Goal: Task Accomplishment & Management: Use online tool/utility

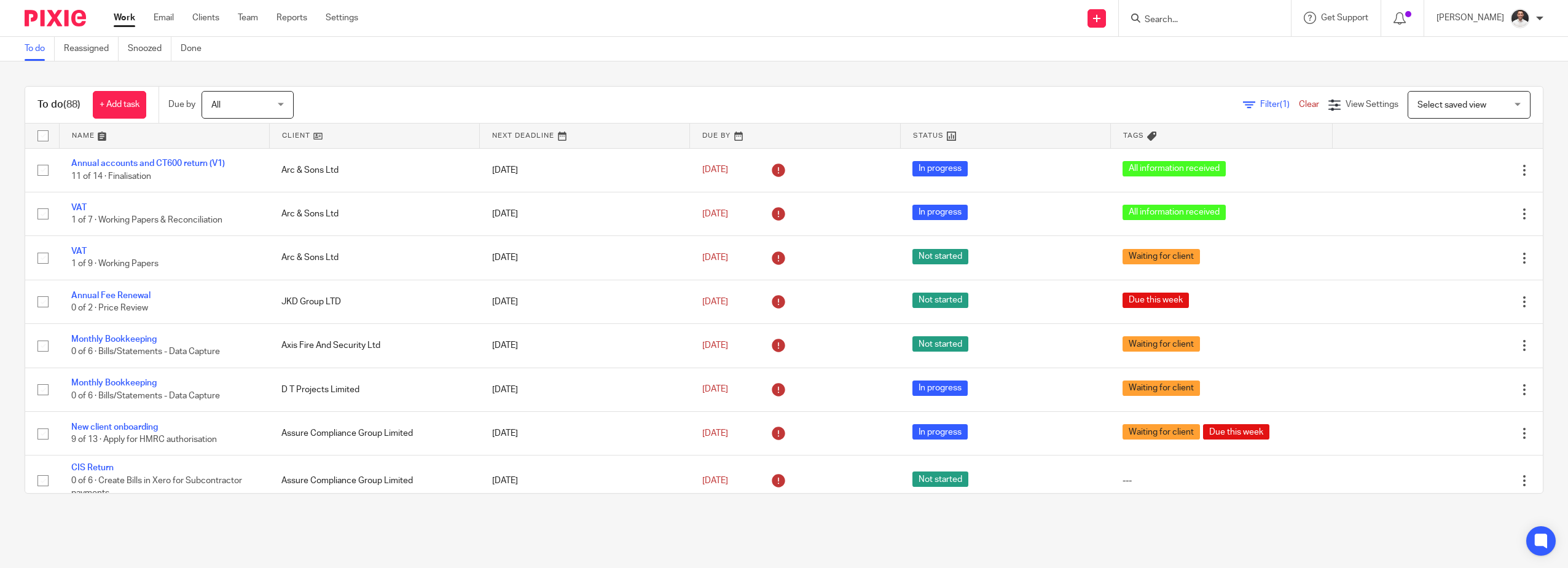
click at [1203, 20] on input "Search" at bounding box center [1199, 20] width 111 height 11
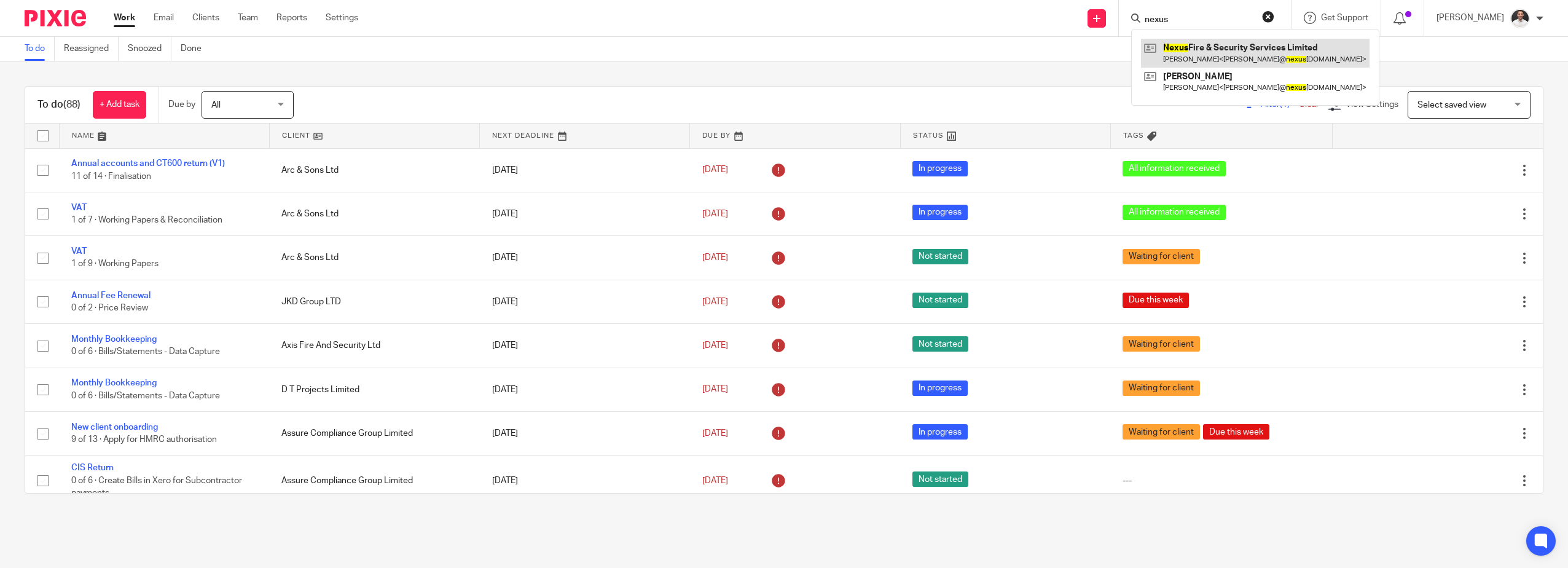
type input "nexus"
click at [1240, 54] on link at bounding box center [1256, 53] width 229 height 28
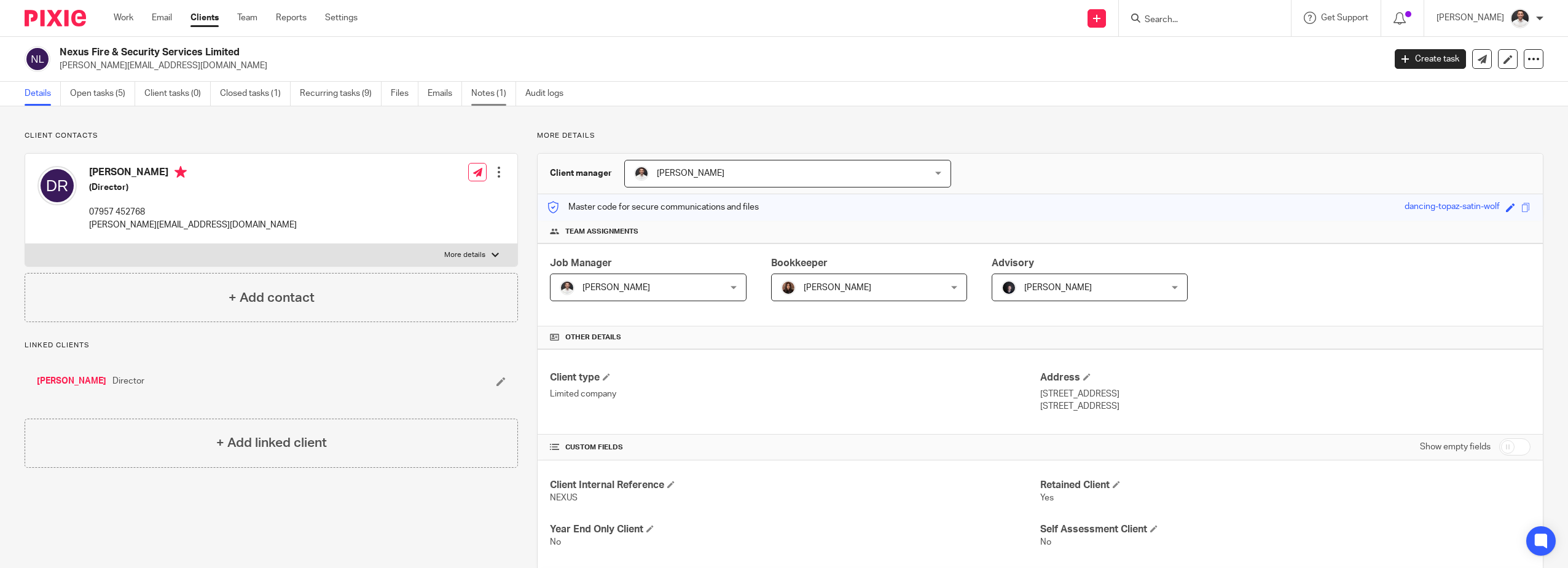
click at [492, 92] on link "Notes (1)" at bounding box center [494, 94] width 45 height 24
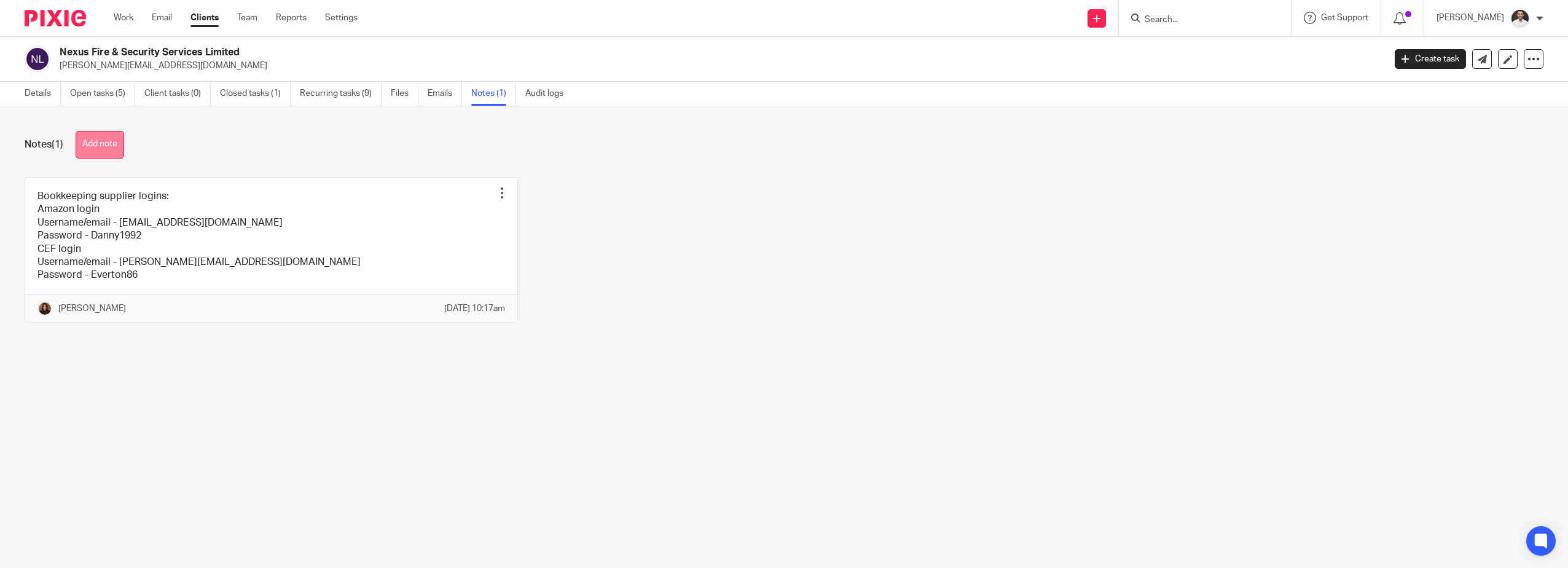
click at [117, 142] on button "Add note" at bounding box center [100, 145] width 48 height 28
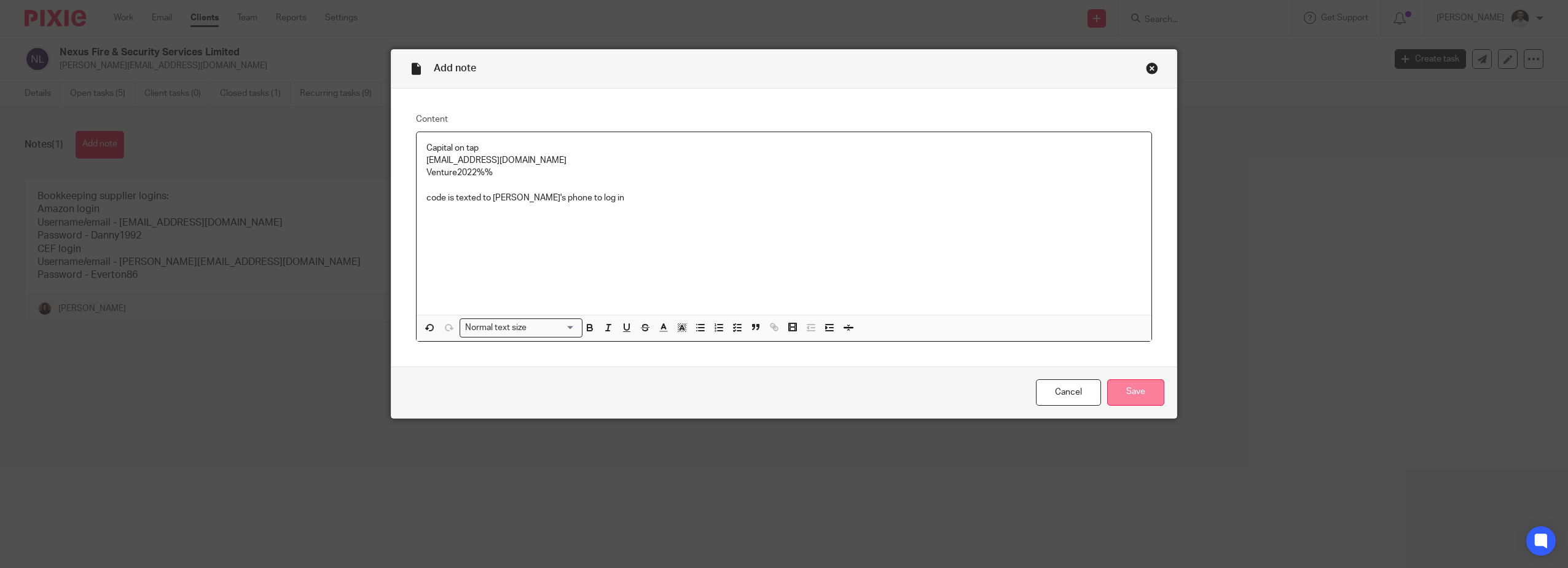
click at [1146, 390] on input "Save" at bounding box center [1136, 392] width 57 height 26
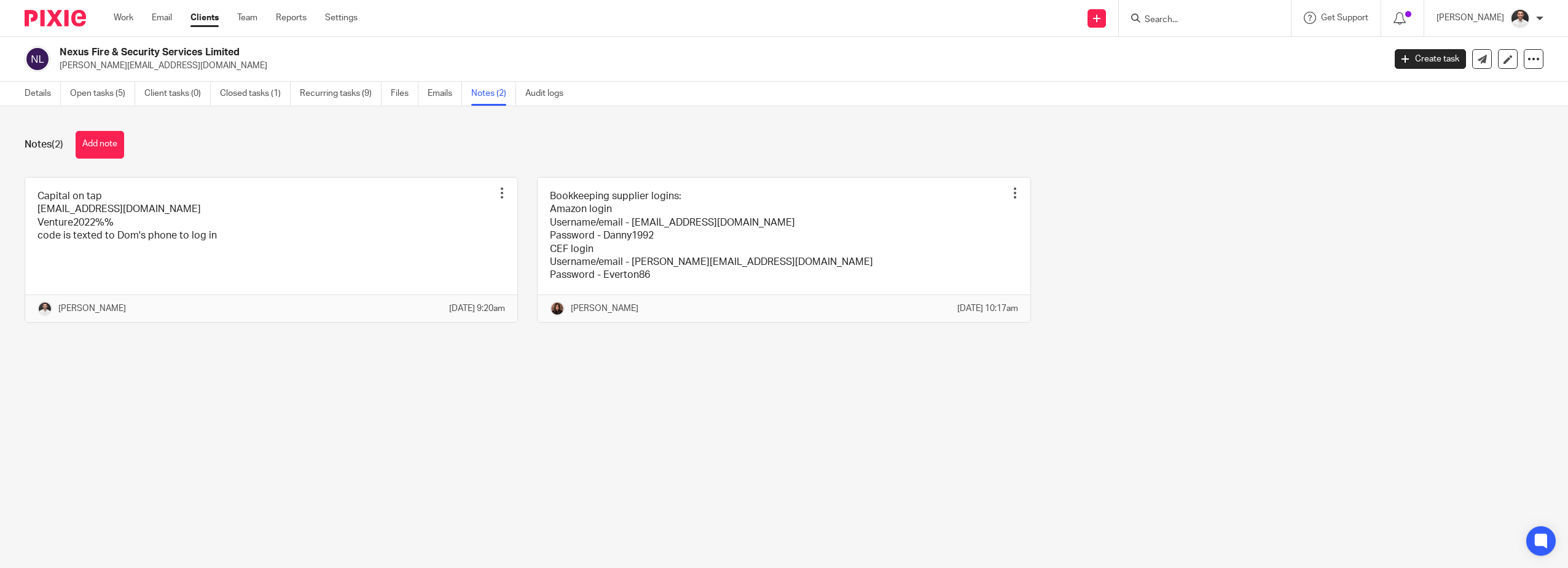
drag, startPoint x: 750, startPoint y: 599, endPoint x: 1140, endPoint y: 377, distance: 448.8
click at [1158, 365] on div "Notes (2) Add note Capital on tap enquiries@venturefinancemanagement.com Ventur…" at bounding box center [784, 235] width 1568 height 259
click at [1182, 12] on form at bounding box center [1209, 18] width 131 height 16
click at [1211, 20] on input "Search" at bounding box center [1199, 20] width 111 height 11
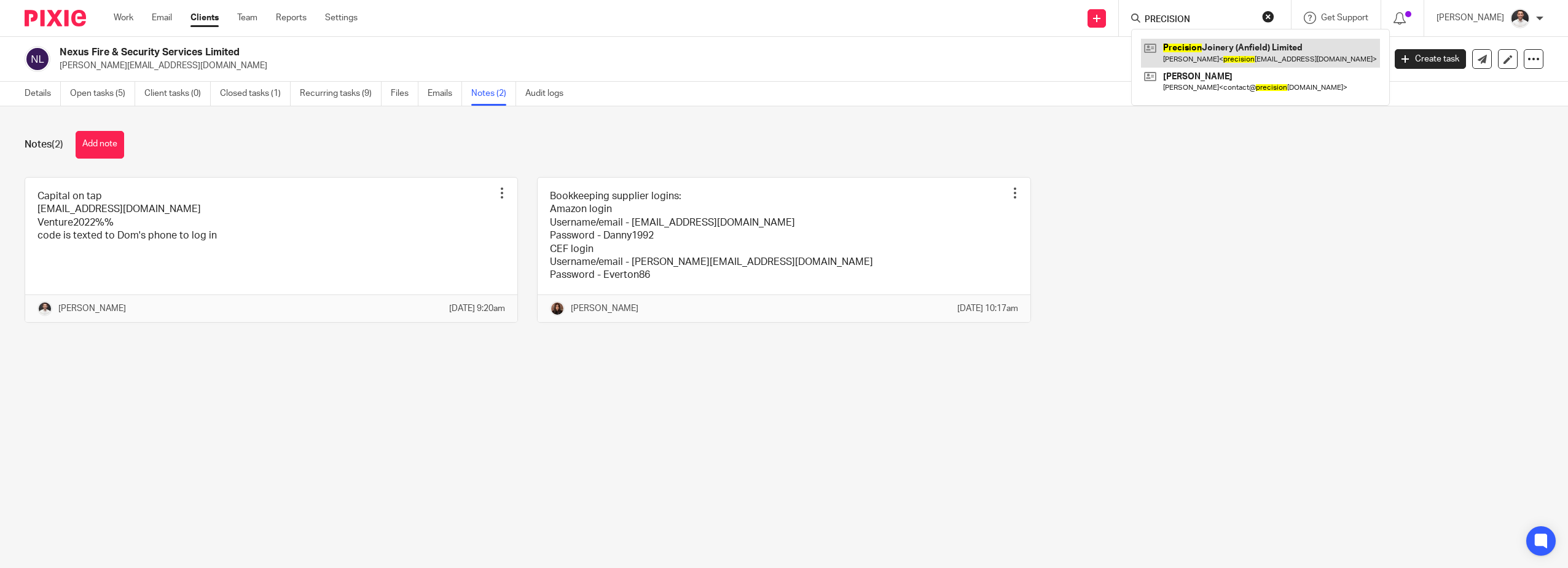
type input "PRECISION"
click at [1220, 48] on link at bounding box center [1260, 53] width 239 height 28
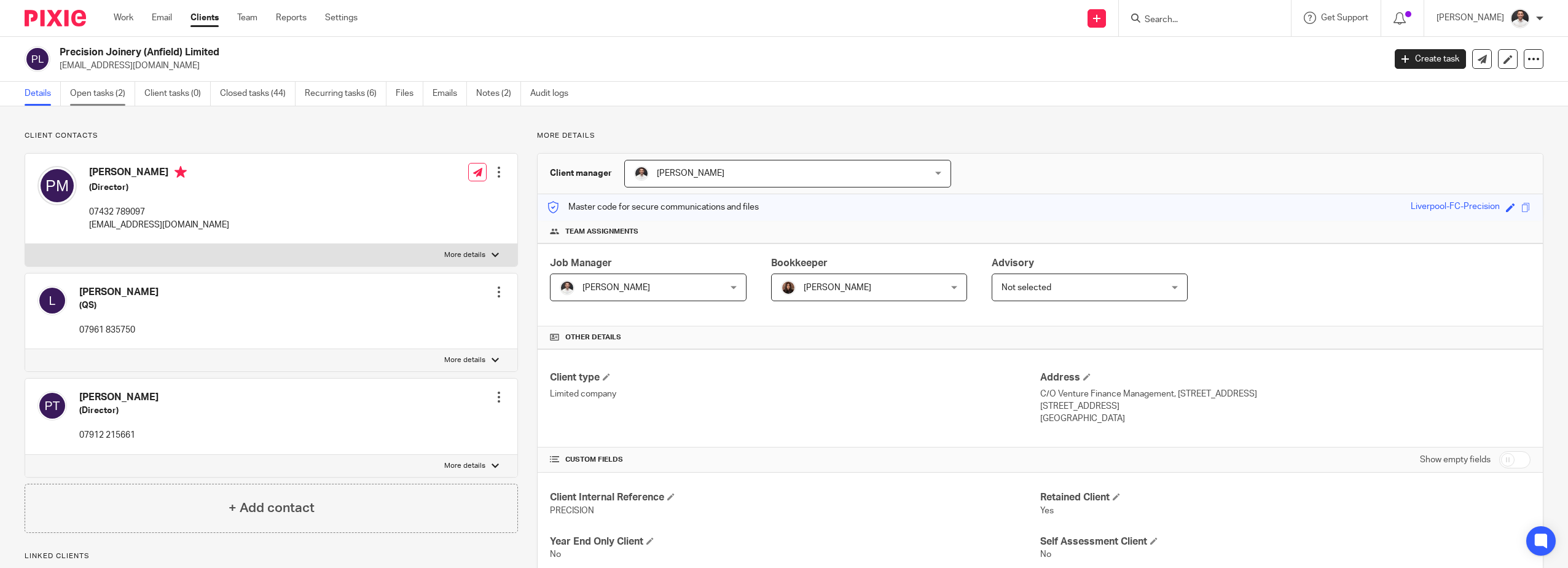
click at [79, 87] on link "Open tasks (2)" at bounding box center [102, 94] width 65 height 24
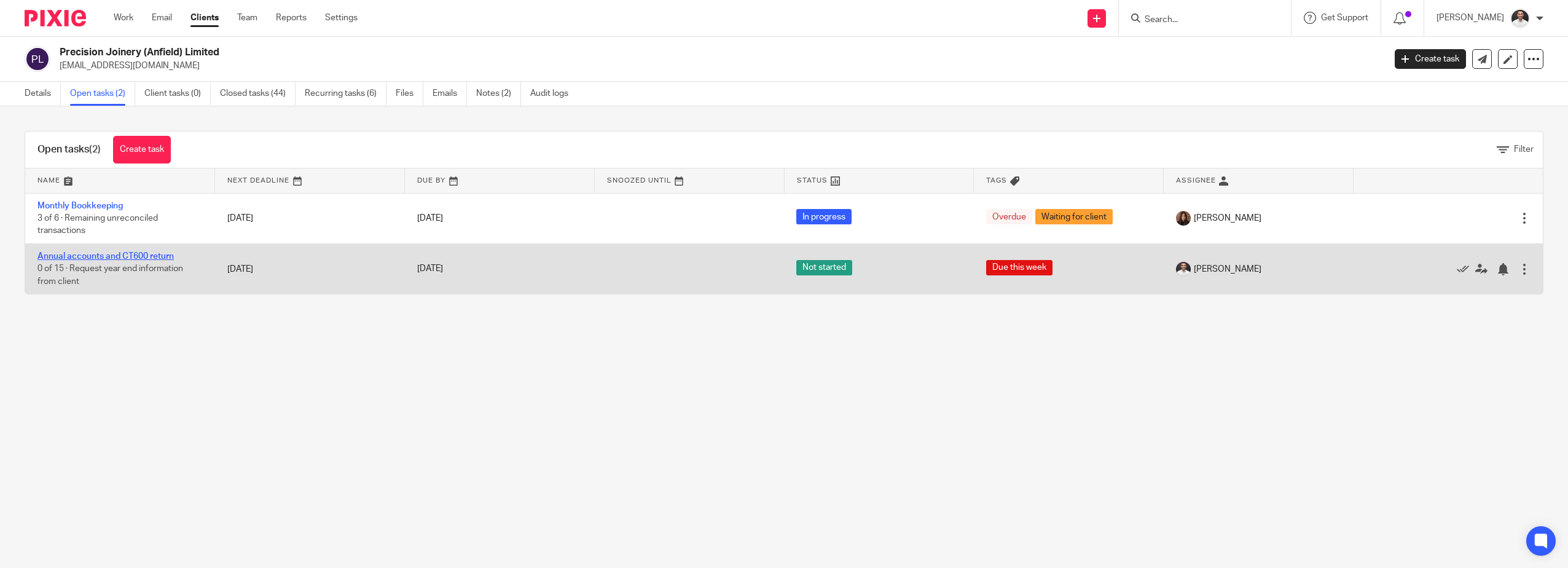
click at [105, 254] on link "Annual accounts and CT600 return" at bounding box center [105, 256] width 137 height 8
